Goal: Information Seeking & Learning: Learn about a topic

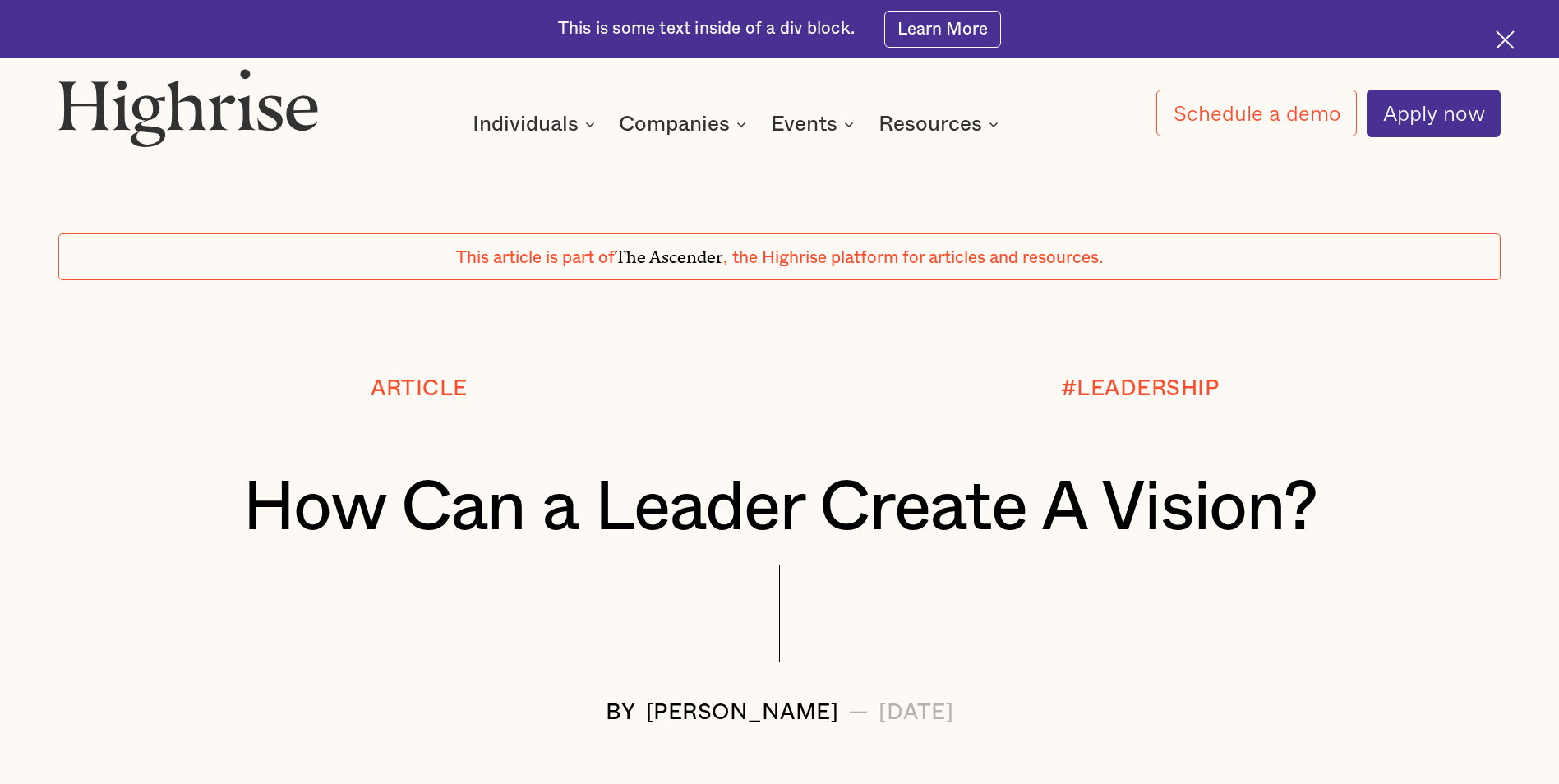
scroll to position [164, 0]
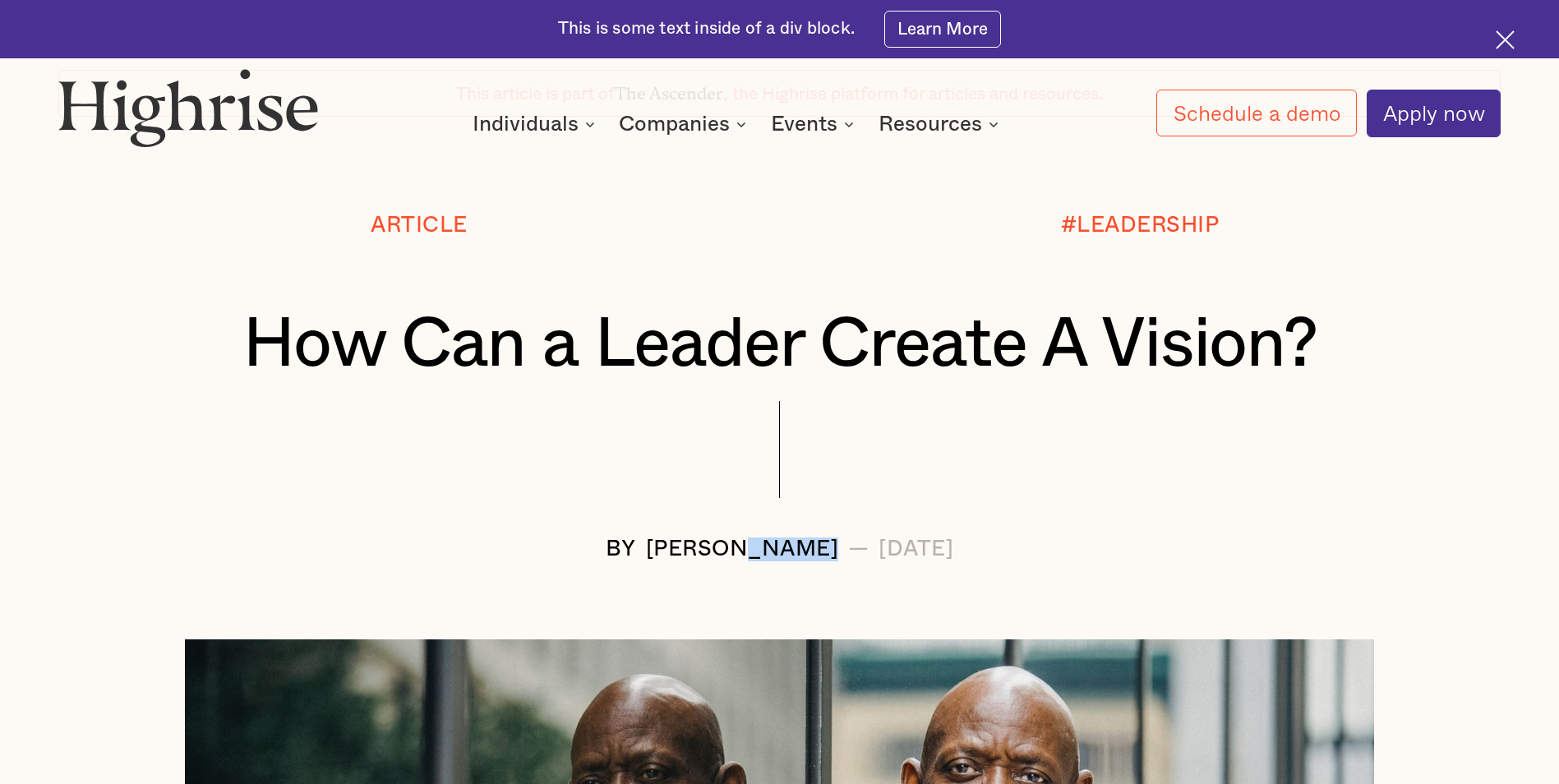
drag, startPoint x: 770, startPoint y: 558, endPoint x: 681, endPoint y: 558, distance: 89.0
click at [681, 558] on div "BY [PERSON_NAME] — [DATE]" at bounding box center [780, 549] width 1442 height 24
drag, startPoint x: 681, startPoint y: 558, endPoint x: 697, endPoint y: 558, distance: 16.0
copy div "Langat"
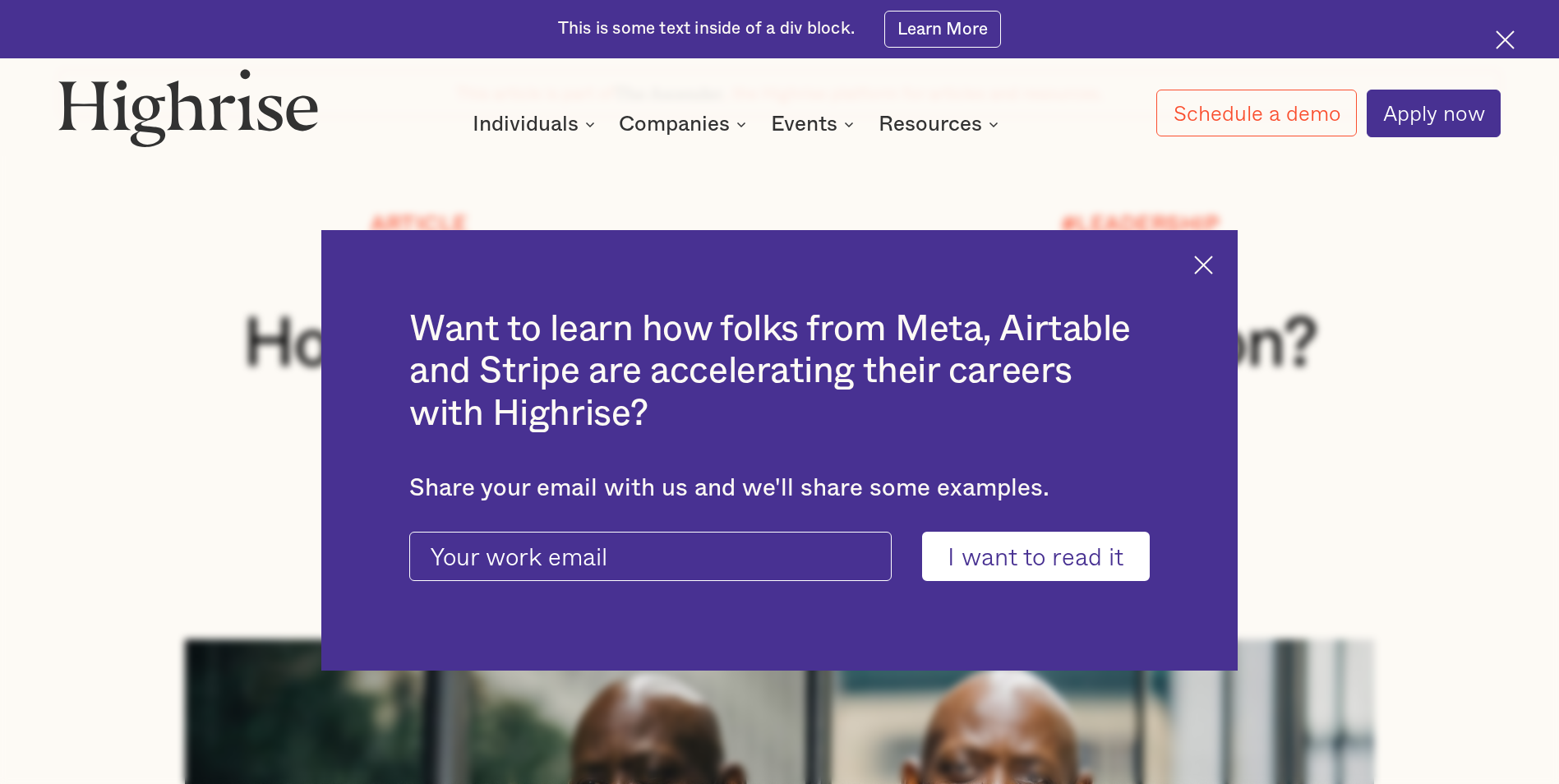
click at [1210, 263] on img at bounding box center [1203, 265] width 19 height 19
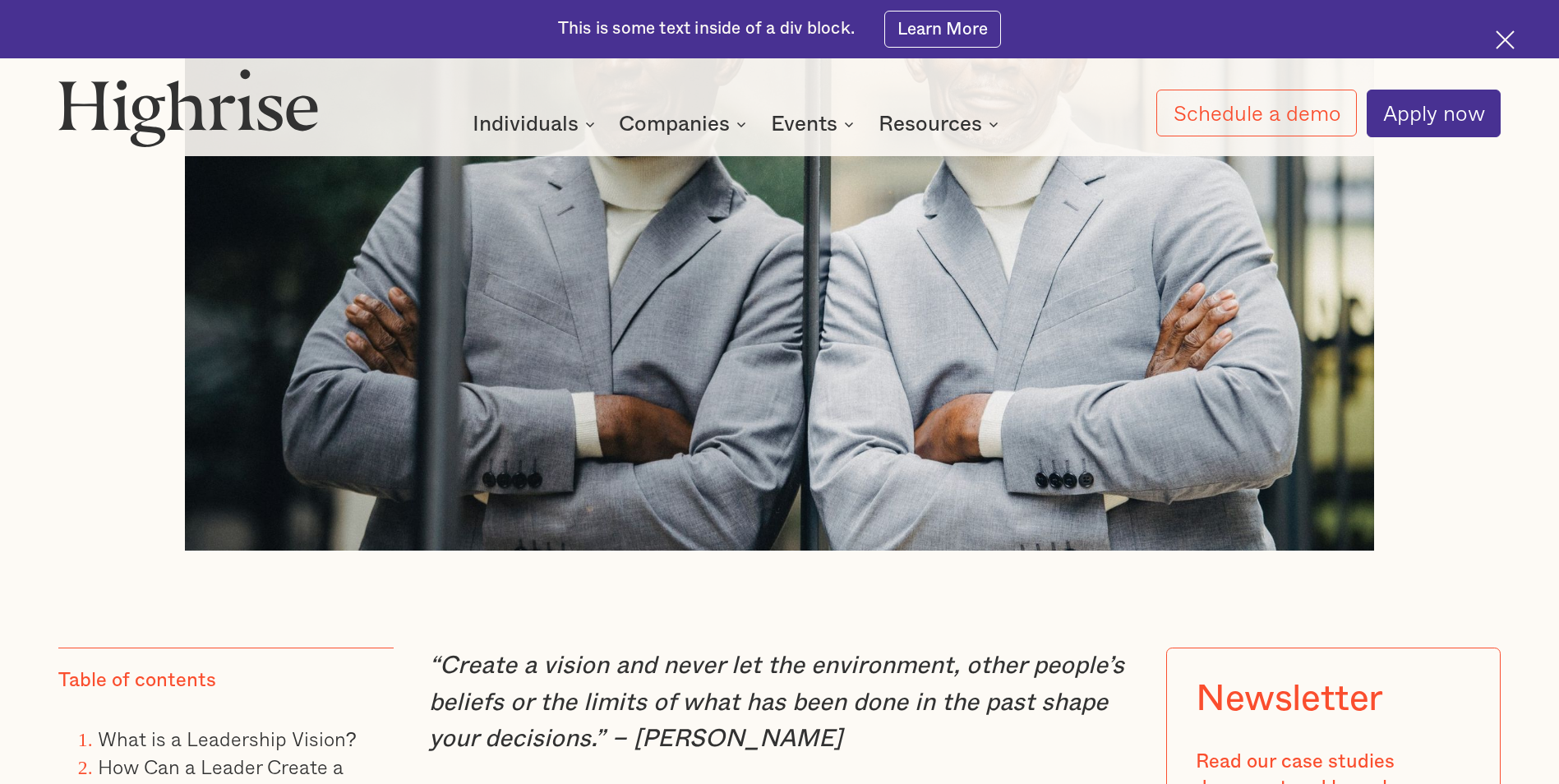
scroll to position [1151, 0]
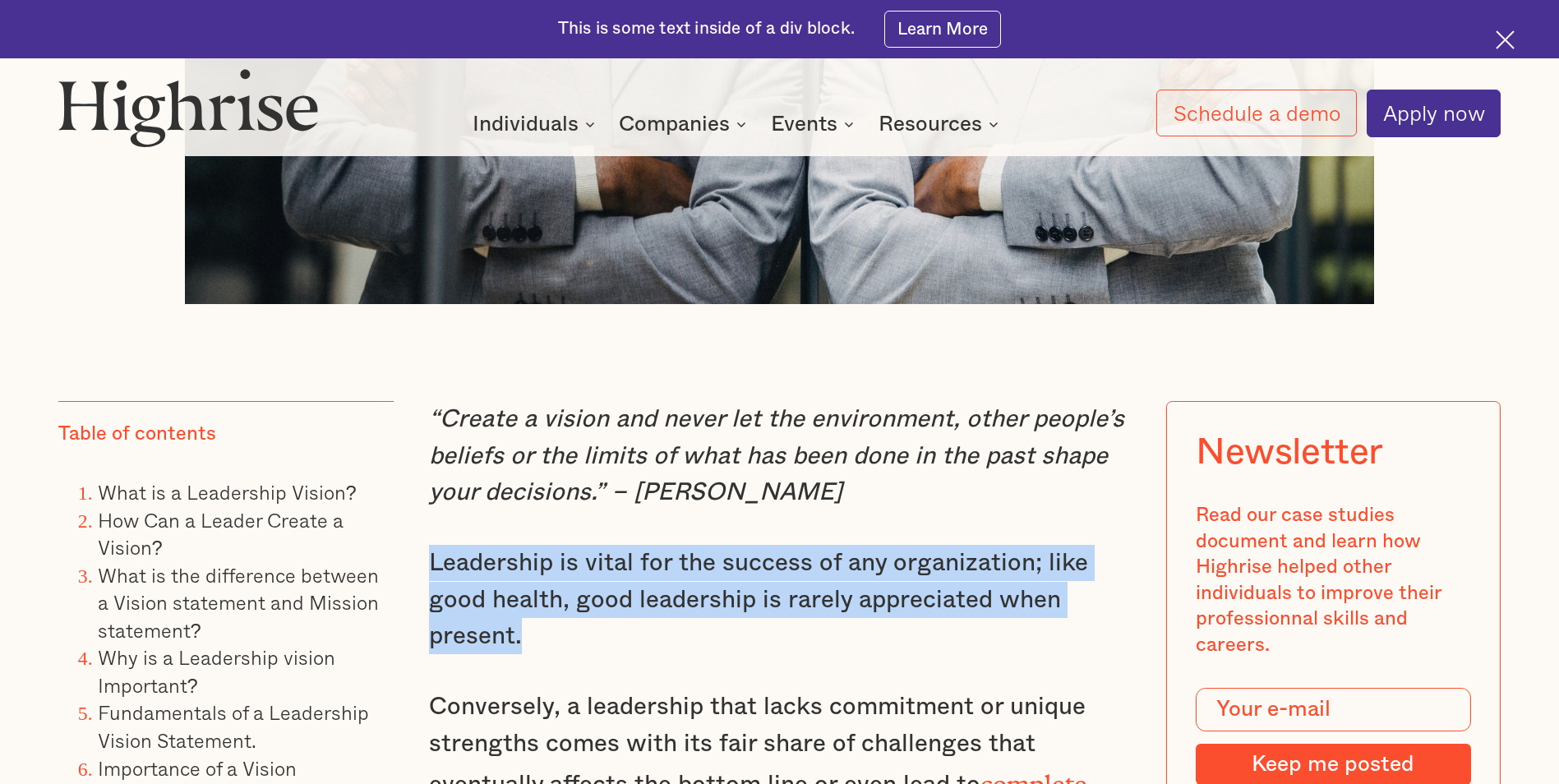
drag, startPoint x: 522, startPoint y: 649, endPoint x: 427, endPoint y: 587, distance: 113.4
click at [429, 587] on p "Leadership is vital for the success of any organization; like good health, good…" at bounding box center [779, 600] width 700 height 110
drag, startPoint x: 427, startPoint y: 587, endPoint x: 441, endPoint y: 595, distance: 16.1
copy p "Leadership is vital for the success of any organization; like good health, good…"
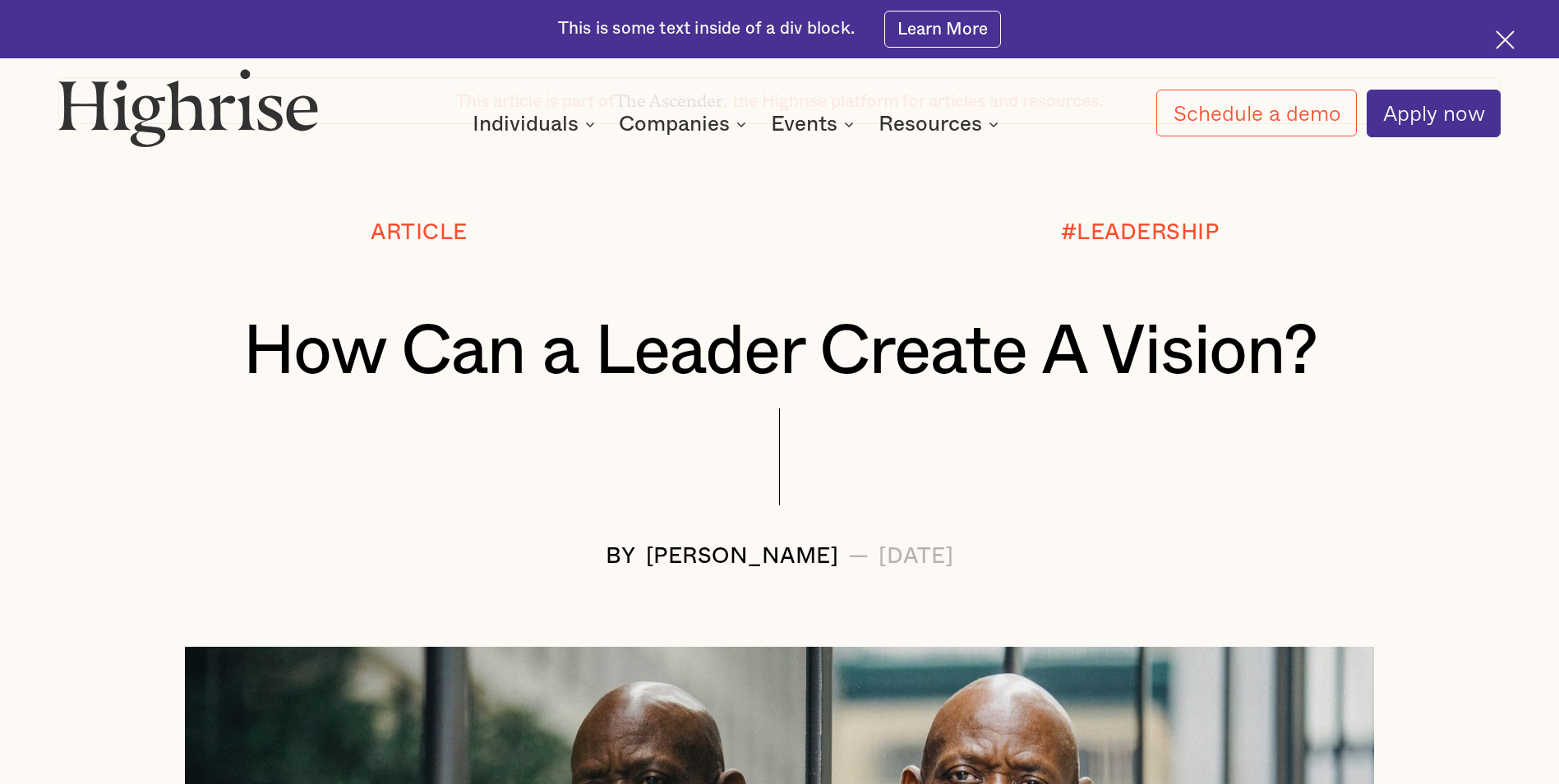
scroll to position [164, 0]
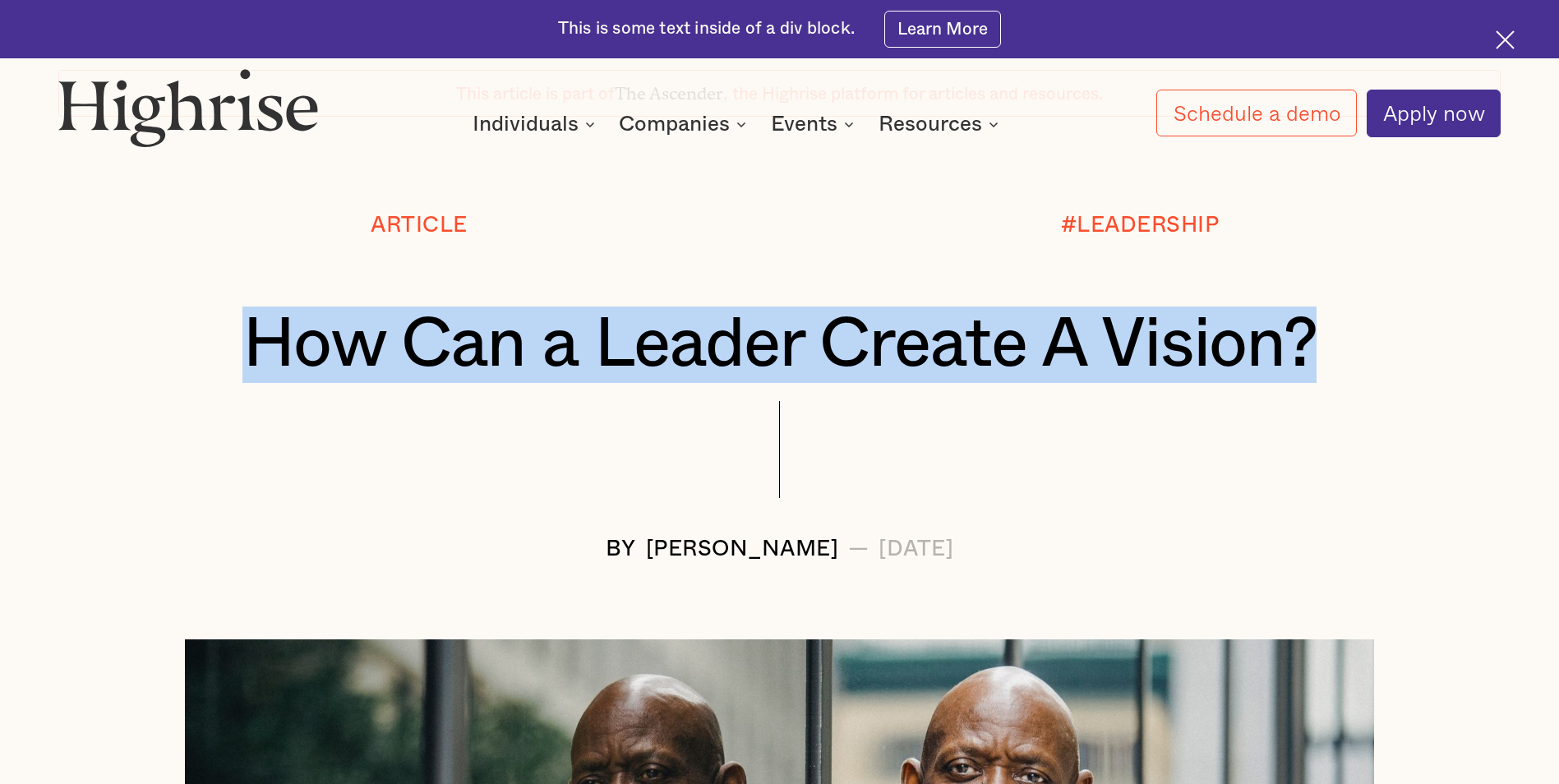
drag, startPoint x: 1324, startPoint y: 360, endPoint x: 260, endPoint y: 369, distance: 1064.0
click at [260, 369] on h1 "How Can a Leader Create A Vision?" at bounding box center [780, 345] width 1323 height 77
drag, startPoint x: 260, startPoint y: 369, endPoint x: 303, endPoint y: 377, distance: 43.7
copy h1 "How Can a Leader Create A Vision?"
